Goal: Task Accomplishment & Management: Use online tool/utility

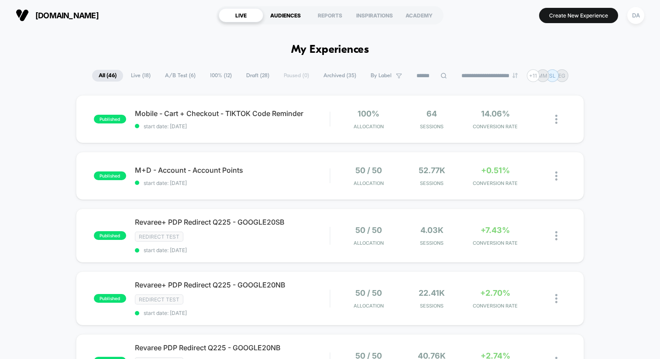
click at [286, 14] on div "AUDIENCES" at bounding box center [285, 15] width 45 height 14
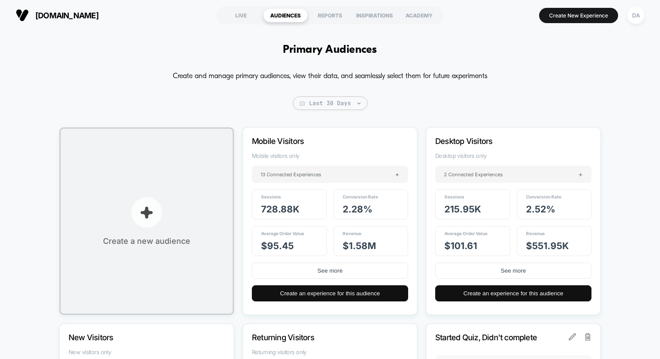
click at [168, 195] on button "Create a new audience" at bounding box center [146, 221] width 175 height 188
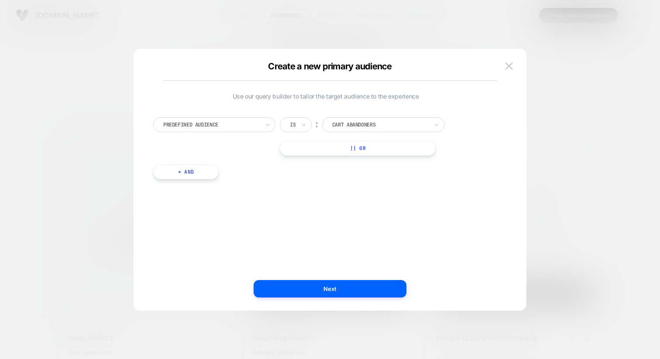
click at [249, 123] on div at bounding box center [211, 125] width 96 height 8
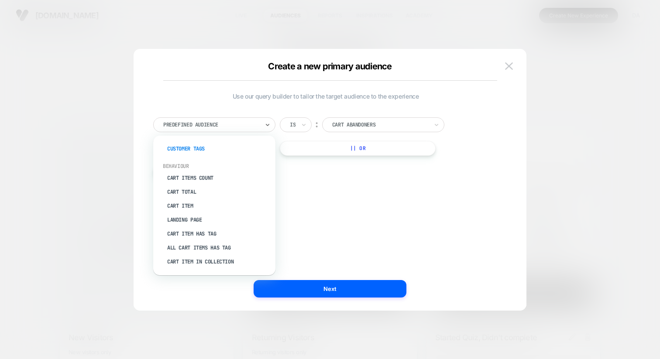
scroll to position [82, 0]
click at [180, 215] on div "Landing Page" at bounding box center [218, 219] width 113 height 14
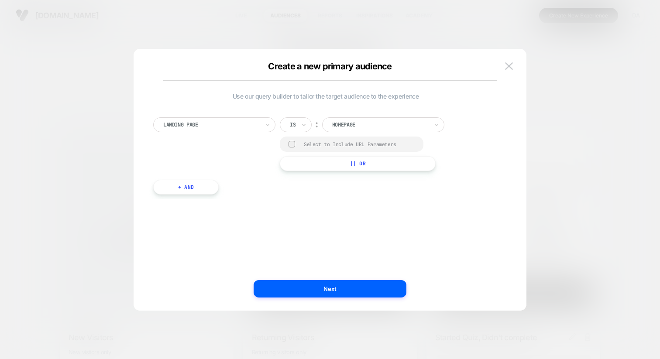
click at [245, 124] on div at bounding box center [211, 125] width 96 height 8
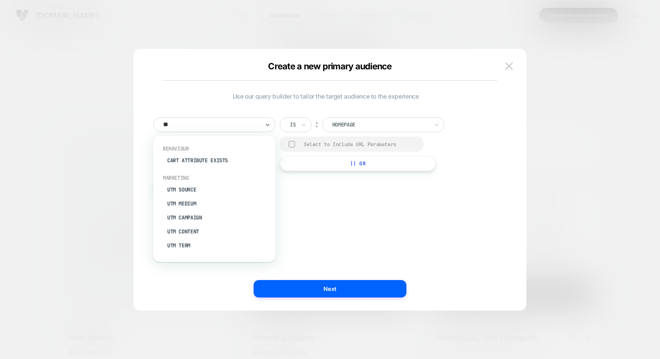
type input "***"
click at [192, 156] on div "UTM Source" at bounding box center [218, 161] width 113 height 14
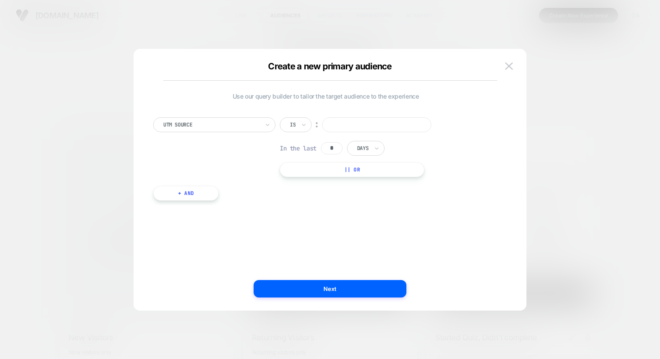
click at [340, 120] on input at bounding box center [376, 124] width 109 height 15
click at [507, 62] on img at bounding box center [509, 65] width 8 height 7
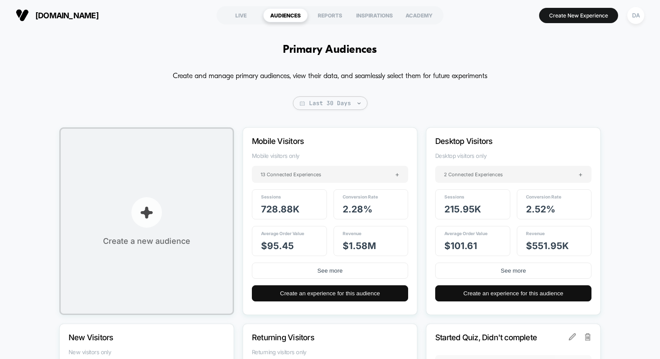
click at [174, 196] on button "Create a new audience" at bounding box center [146, 221] width 175 height 188
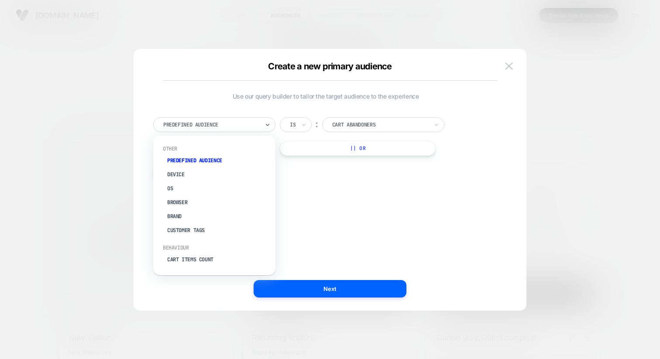
click at [263, 118] on div "Predefined Audience" at bounding box center [214, 124] width 122 height 15
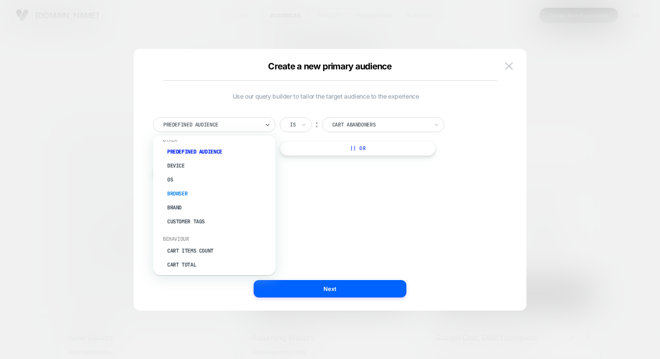
scroll to position [17, 0]
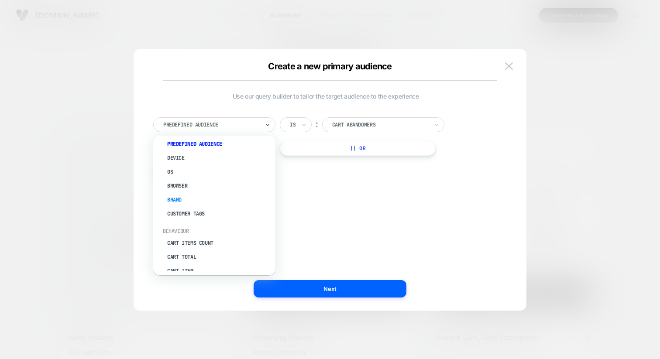
click at [182, 199] on div "Brand" at bounding box center [218, 200] width 113 height 14
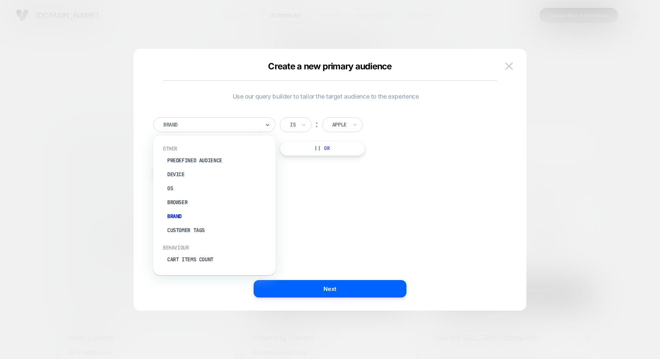
click at [239, 128] on div at bounding box center [211, 125] width 96 height 8
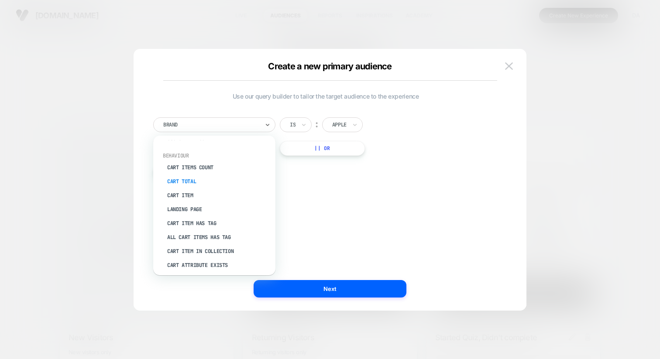
scroll to position [0, 0]
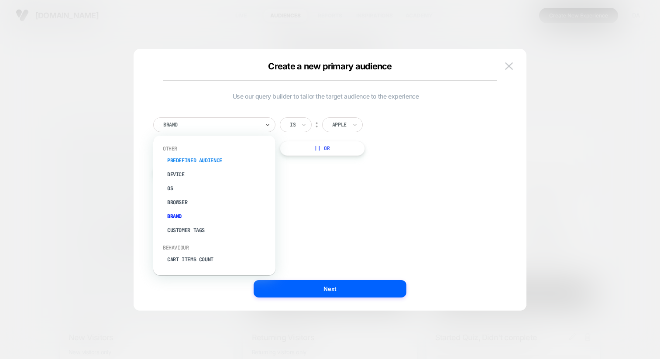
click at [197, 160] on div "Predefined Audience" at bounding box center [218, 161] width 113 height 14
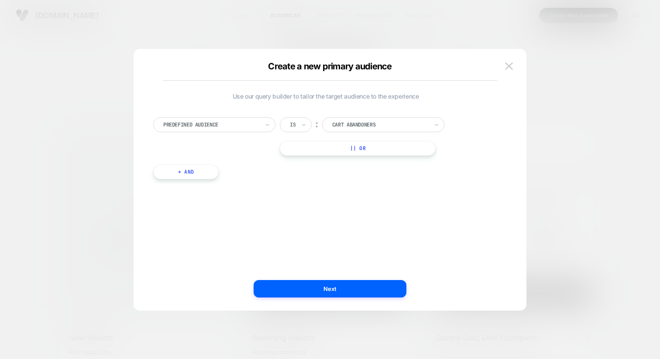
click at [347, 125] on div at bounding box center [380, 125] width 96 height 8
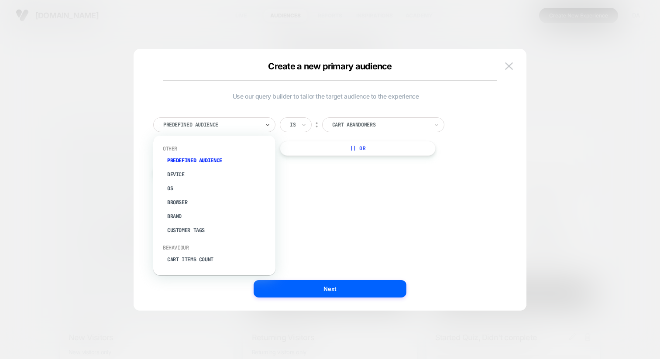
click at [248, 127] on div at bounding box center [211, 125] width 96 height 8
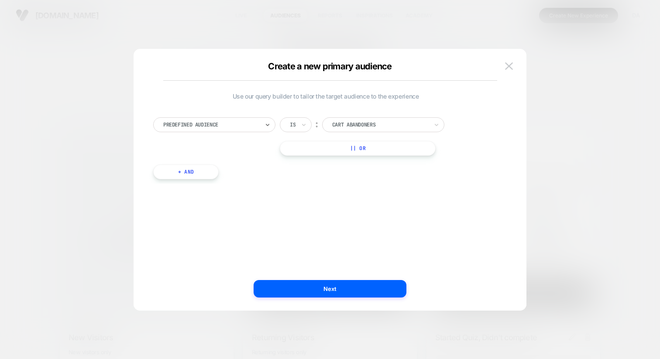
click at [334, 128] on input "text" at bounding box center [333, 125] width 3 height 8
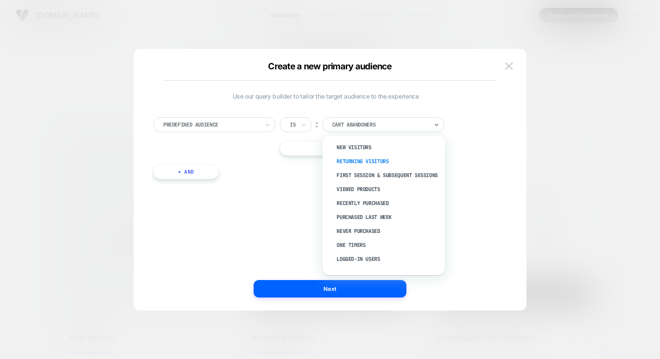
scroll to position [31, 0]
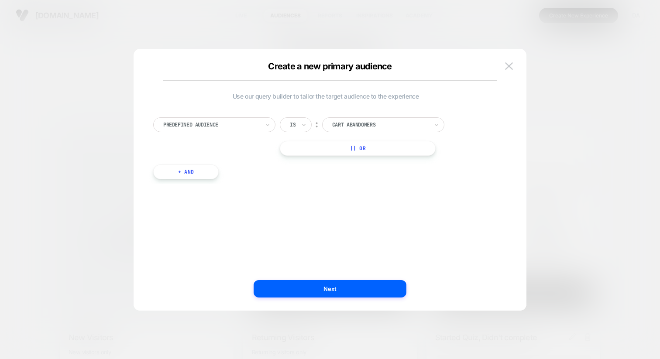
click at [211, 128] on div at bounding box center [211, 125] width 96 height 8
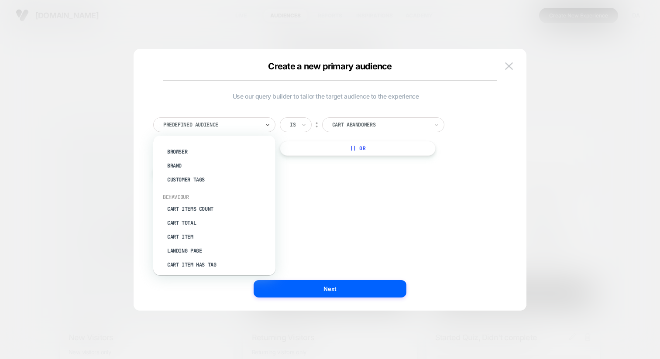
scroll to position [58, 0]
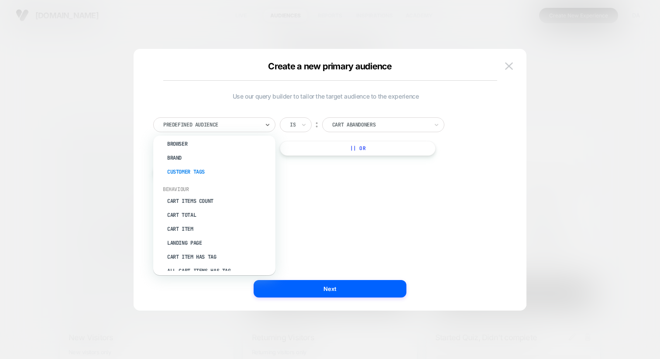
click at [188, 167] on div "Customer Tags" at bounding box center [218, 172] width 113 height 14
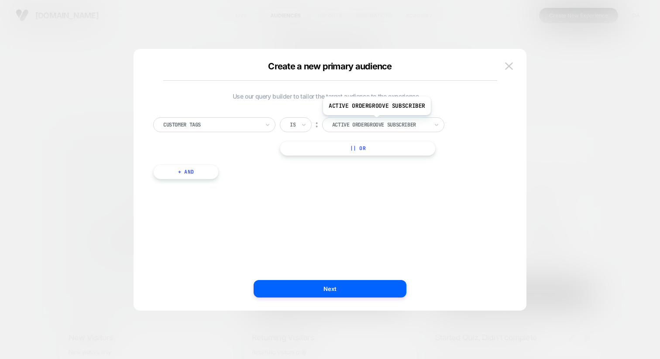
click at [376, 122] on div at bounding box center [380, 125] width 96 height 8
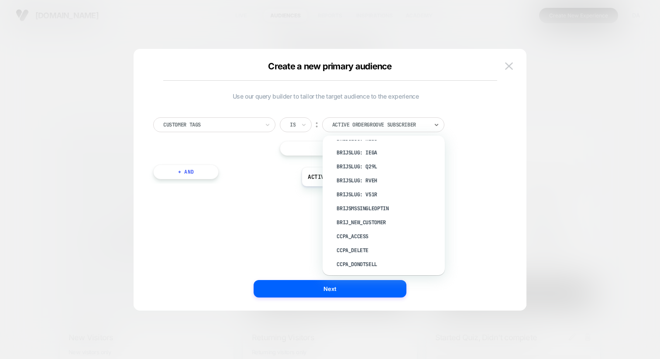
scroll to position [0, 0]
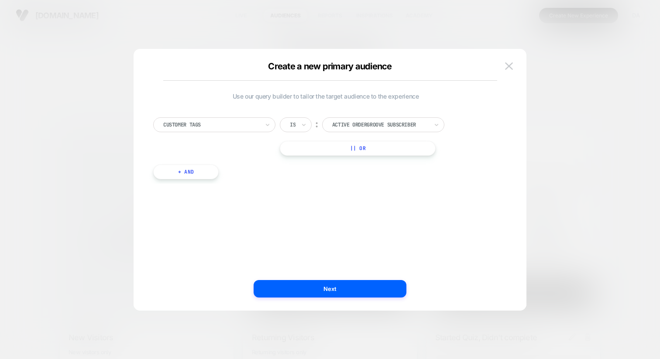
click at [253, 116] on div "Customer Tags Is ︰ Active Ordergroove Subscriber ACTIVE ORDERGROOVE SUBSCRIBER …" at bounding box center [325, 143] width 353 height 79
click at [385, 120] on div "Active Ordergroove Subscriber" at bounding box center [380, 125] width 98 height 10
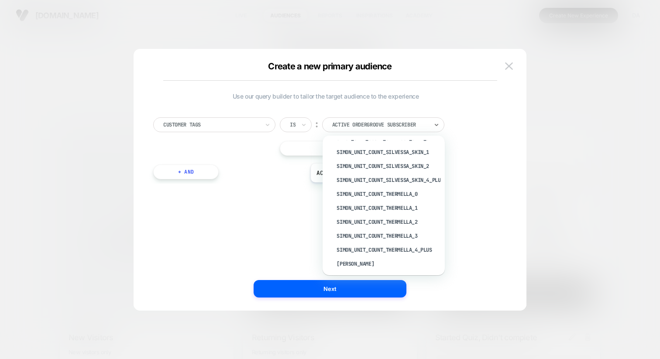
scroll to position [3212, 0]
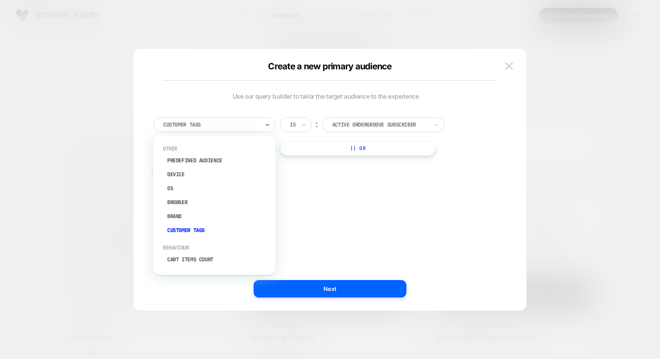
click at [236, 124] on div at bounding box center [211, 125] width 96 height 8
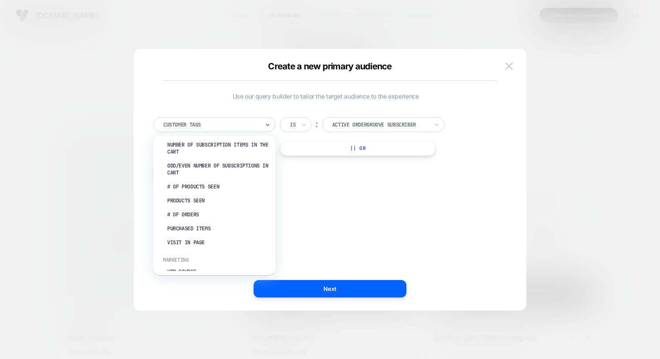
scroll to position [0, 0]
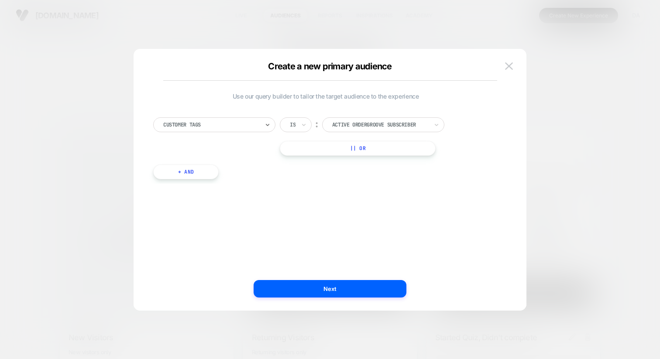
click at [234, 116] on div "option Customer Tags, selected. Select is focused ,type to refine list, press D…" at bounding box center [325, 143] width 353 height 79
click at [382, 114] on div "Customer Tags Is ︰ Active Ordergroove Subscriber ACTIVE ORDERGROOVE SUBSCRIBER …" at bounding box center [325, 143] width 353 height 79
click at [379, 125] on div at bounding box center [380, 125] width 96 height 8
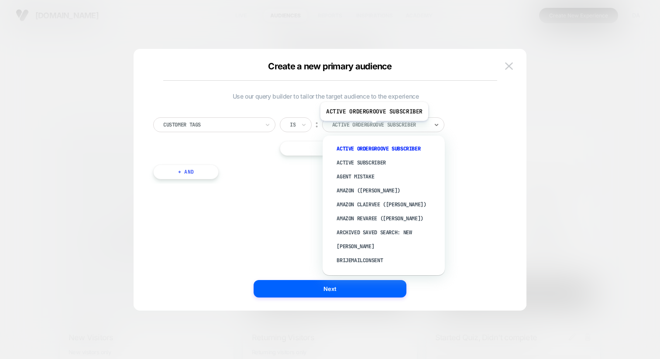
click at [373, 127] on div at bounding box center [380, 125] width 96 height 8
click at [372, 148] on div "Active Ordergroove Subscriber" at bounding box center [387, 149] width 113 height 14
